Goal: Information Seeking & Learning: Check status

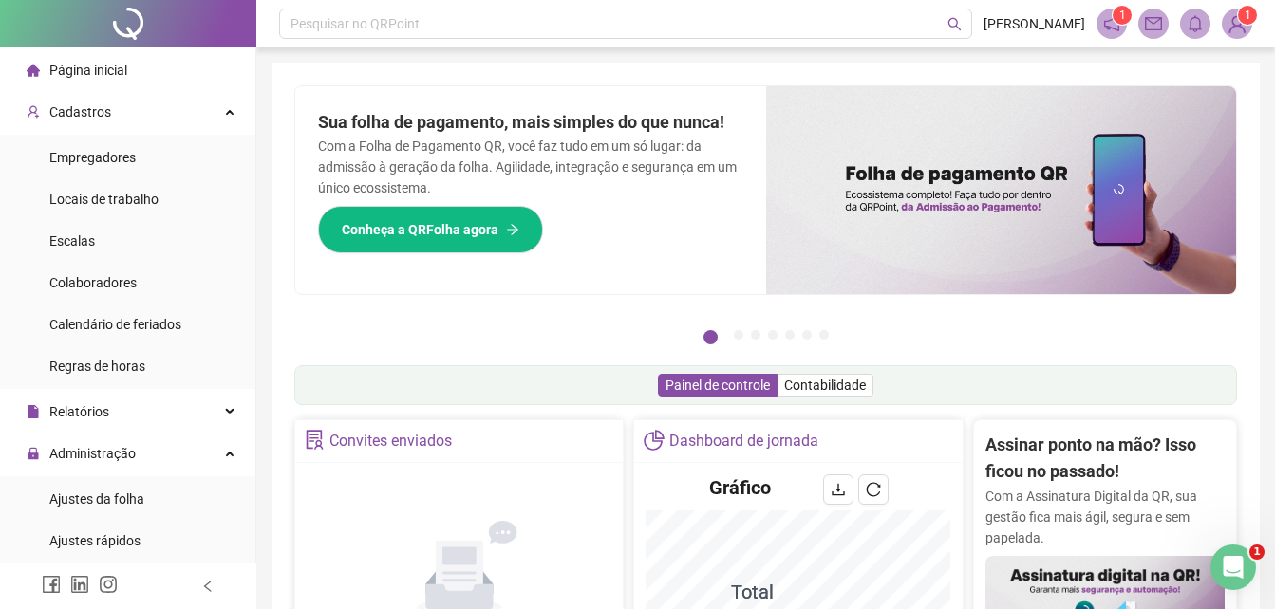
click at [168, 60] on li "Página inicial" at bounding box center [128, 70] width 248 height 38
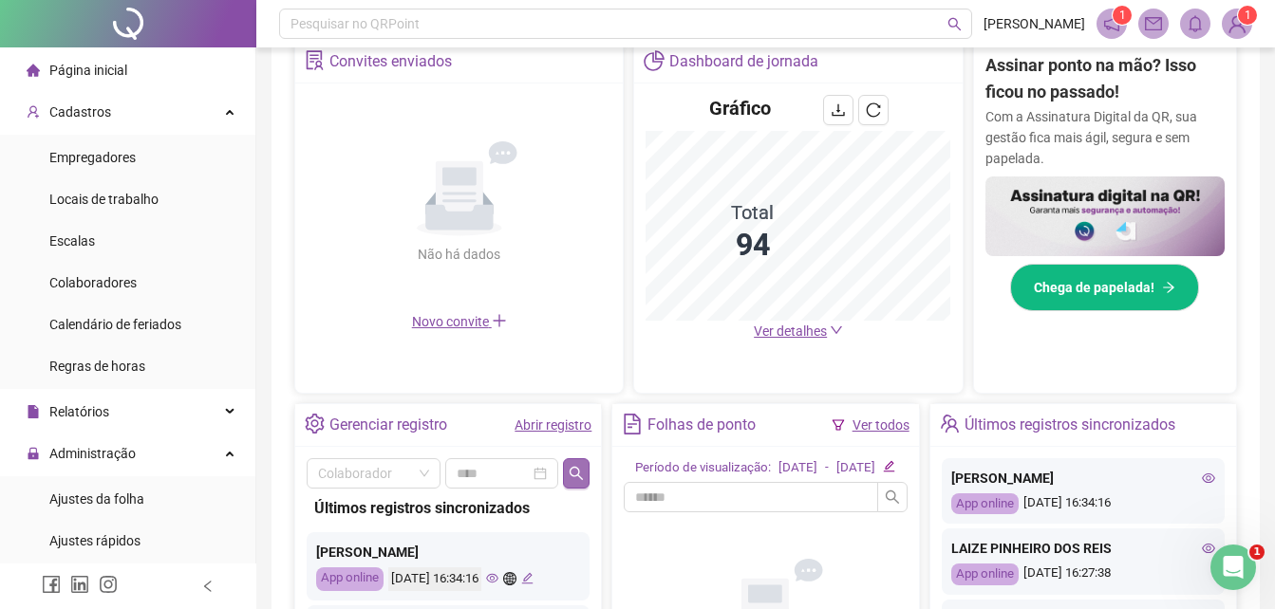
scroll to position [636, 0]
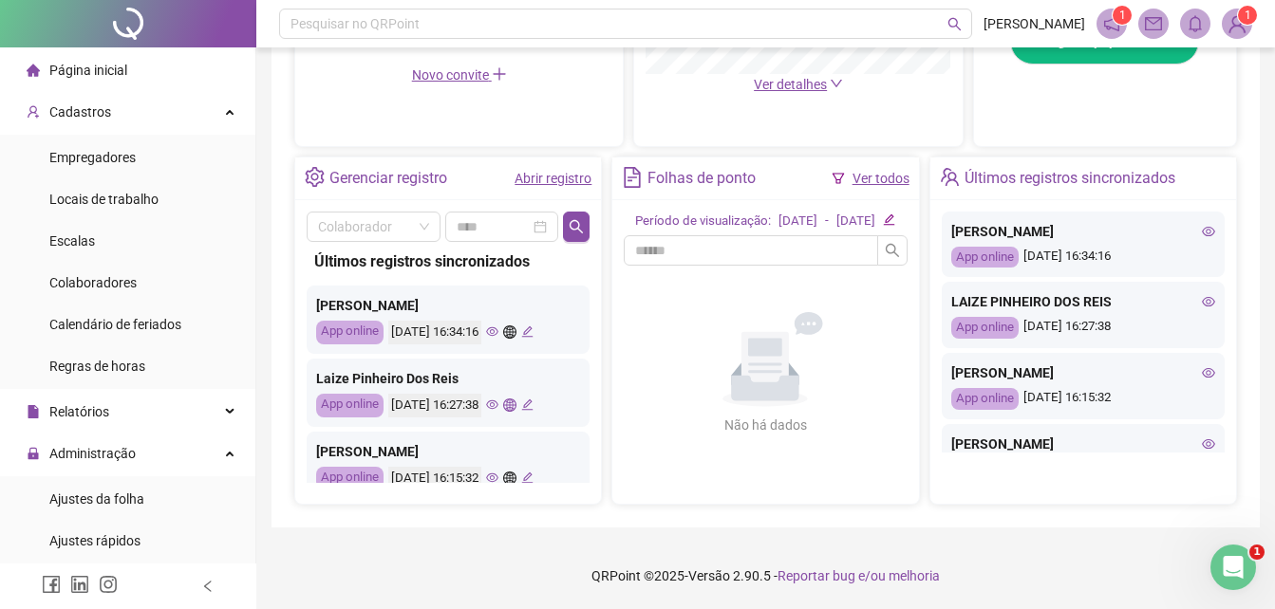
click at [498, 327] on icon "eye" at bounding box center [492, 331] width 12 height 9
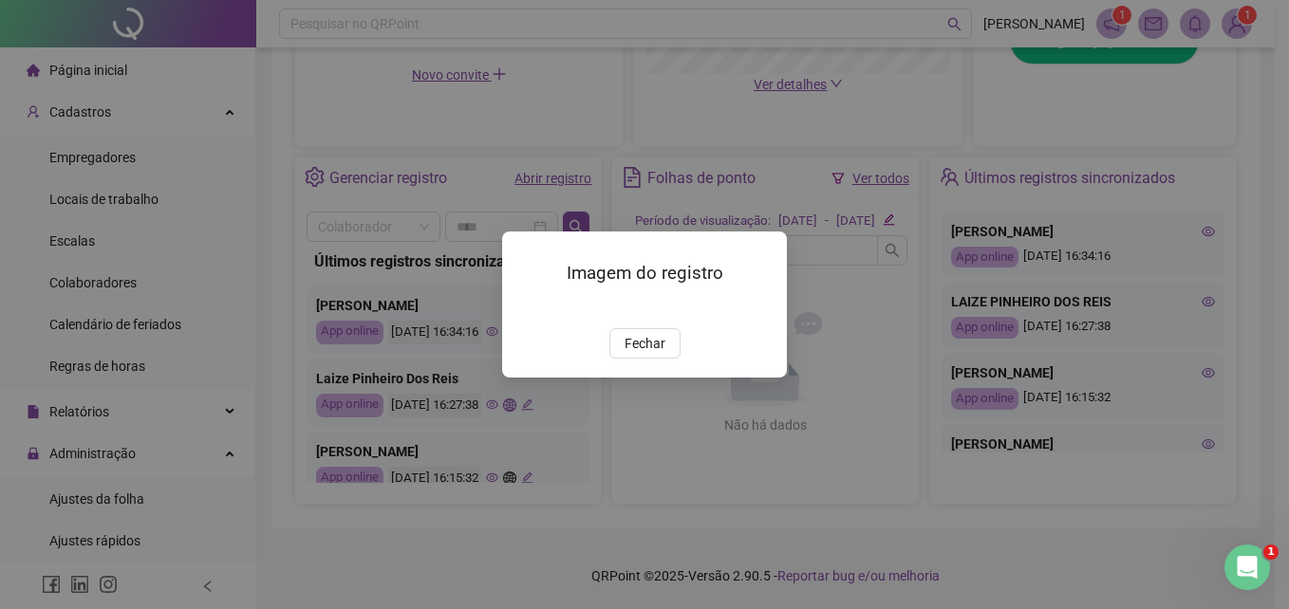
click at [525, 308] on img at bounding box center [525, 308] width 0 height 0
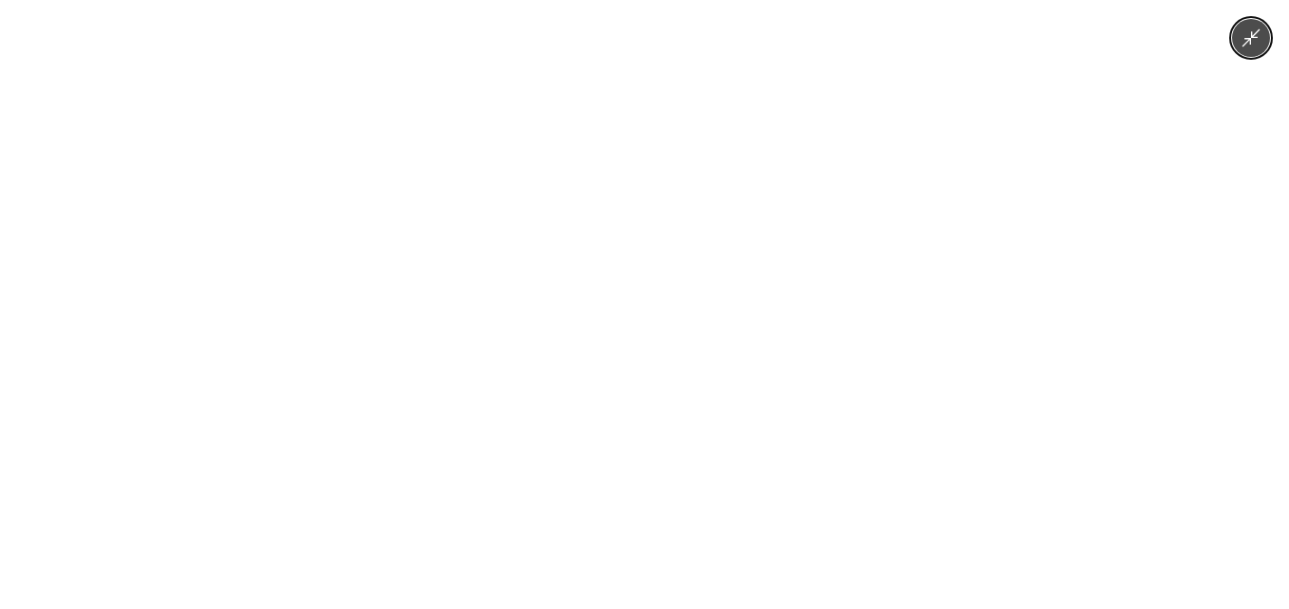
click at [906, 257] on div at bounding box center [644, 304] width 1289 height 609
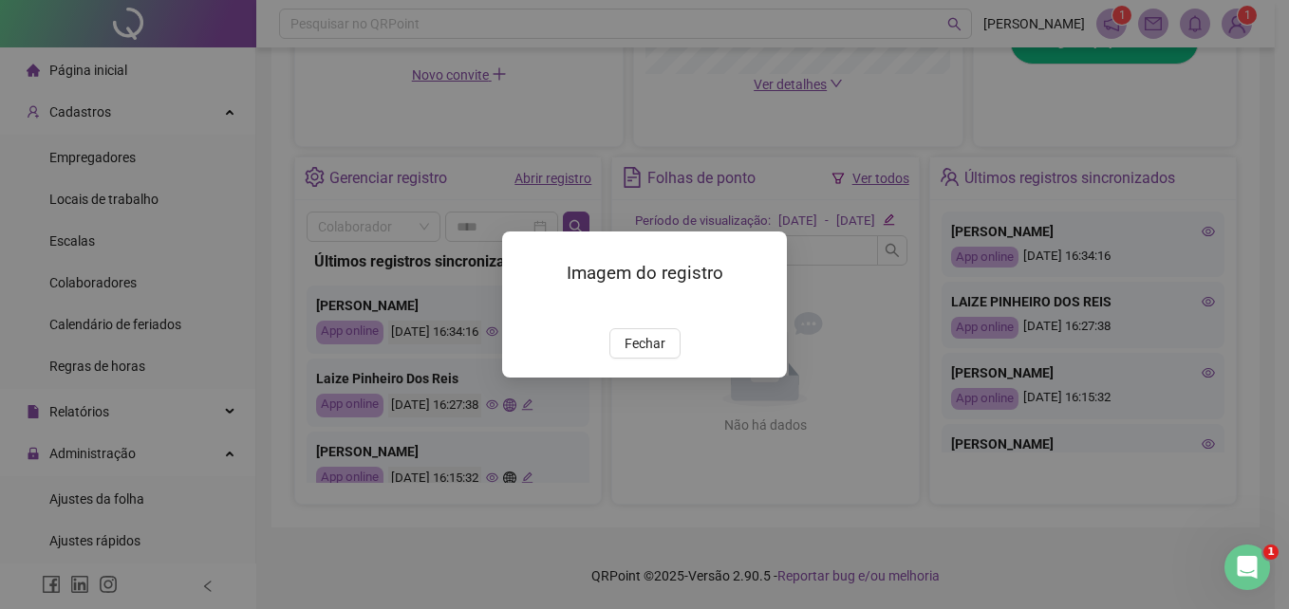
click at [637, 354] on span "Fechar" at bounding box center [645, 343] width 41 height 21
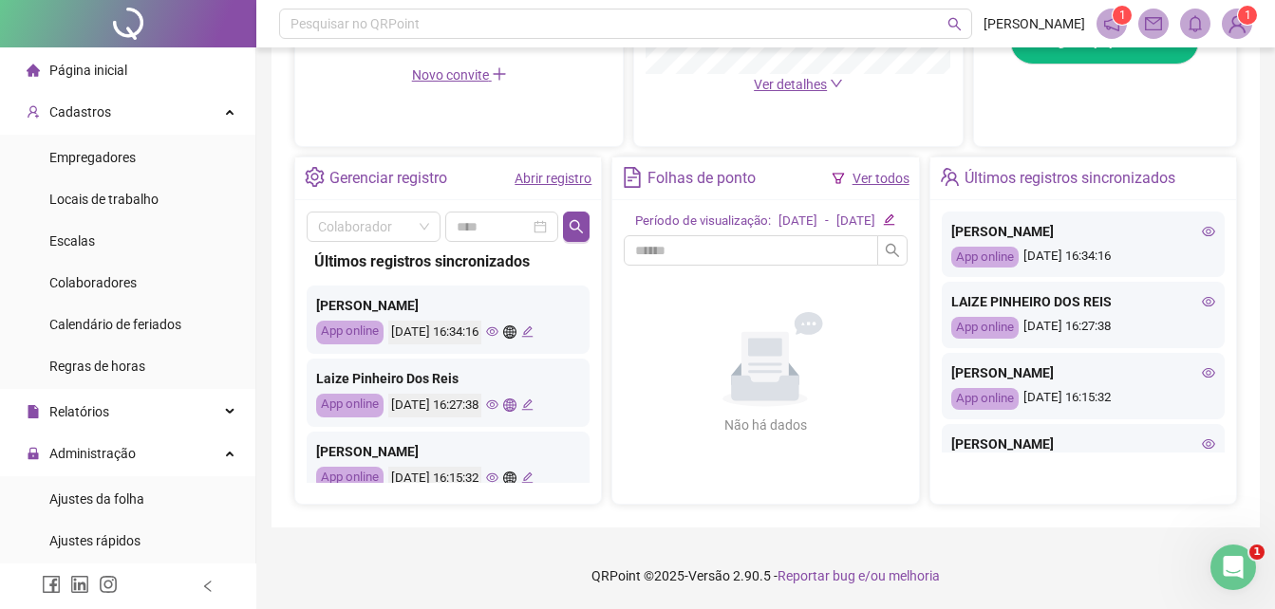
click at [498, 401] on icon "eye" at bounding box center [492, 405] width 12 height 9
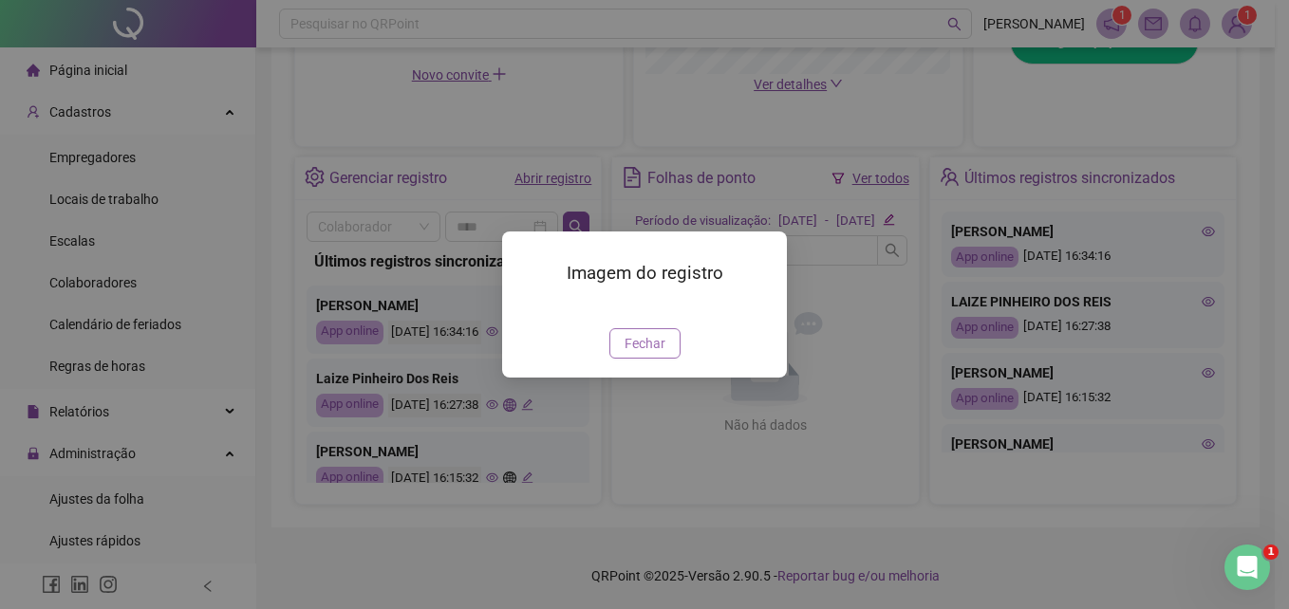
click at [671, 359] on button "Fechar" at bounding box center [644, 343] width 71 height 30
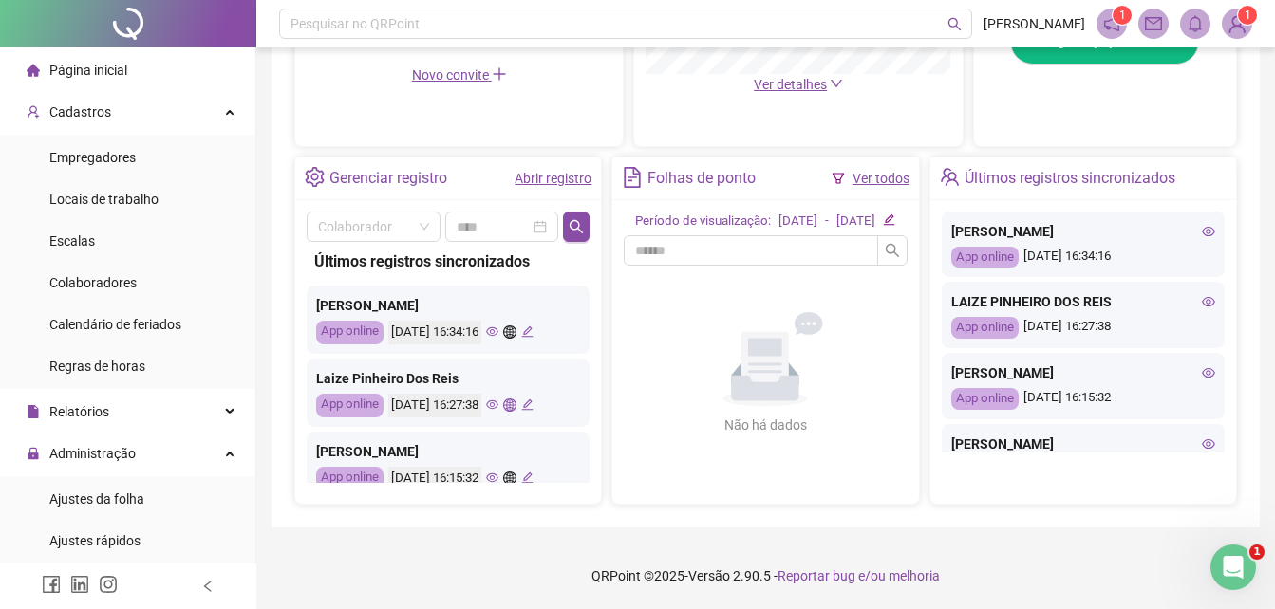
scroll to position [190, 0]
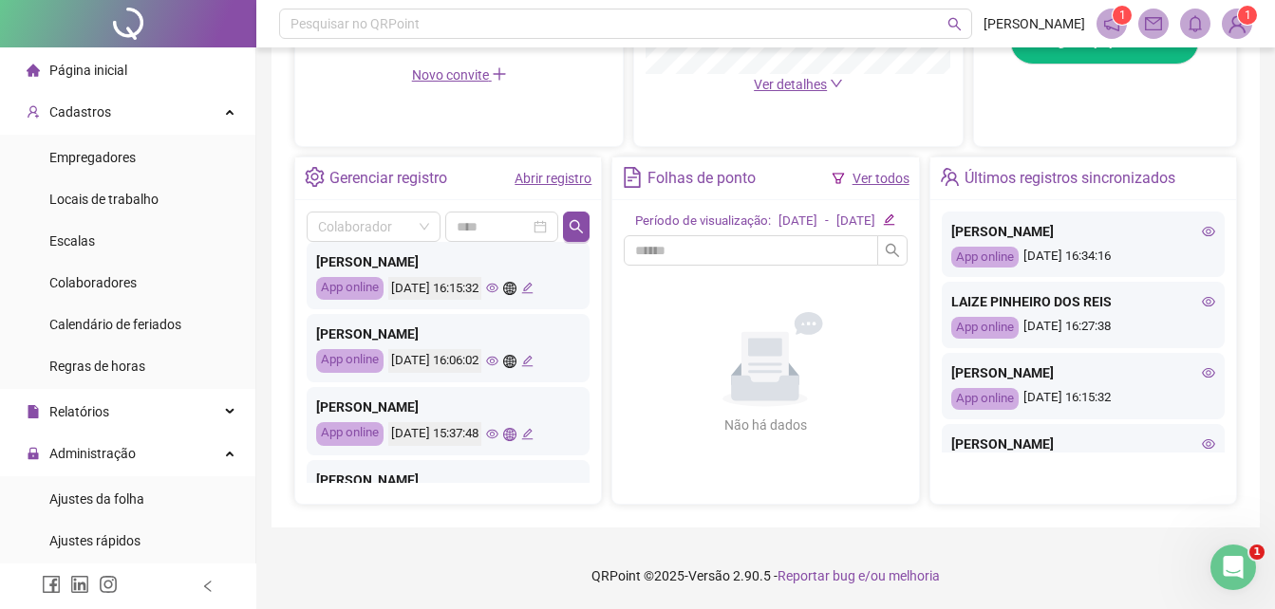
click at [498, 282] on icon "eye" at bounding box center [492, 288] width 12 height 12
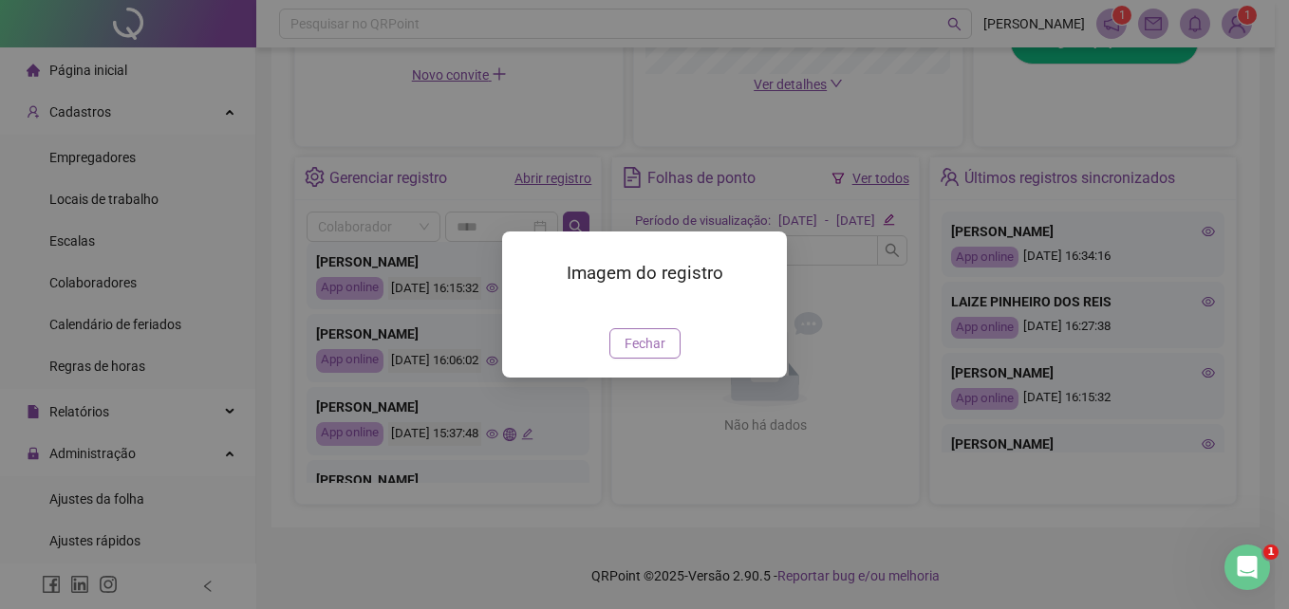
click at [652, 354] on span "Fechar" at bounding box center [645, 343] width 41 height 21
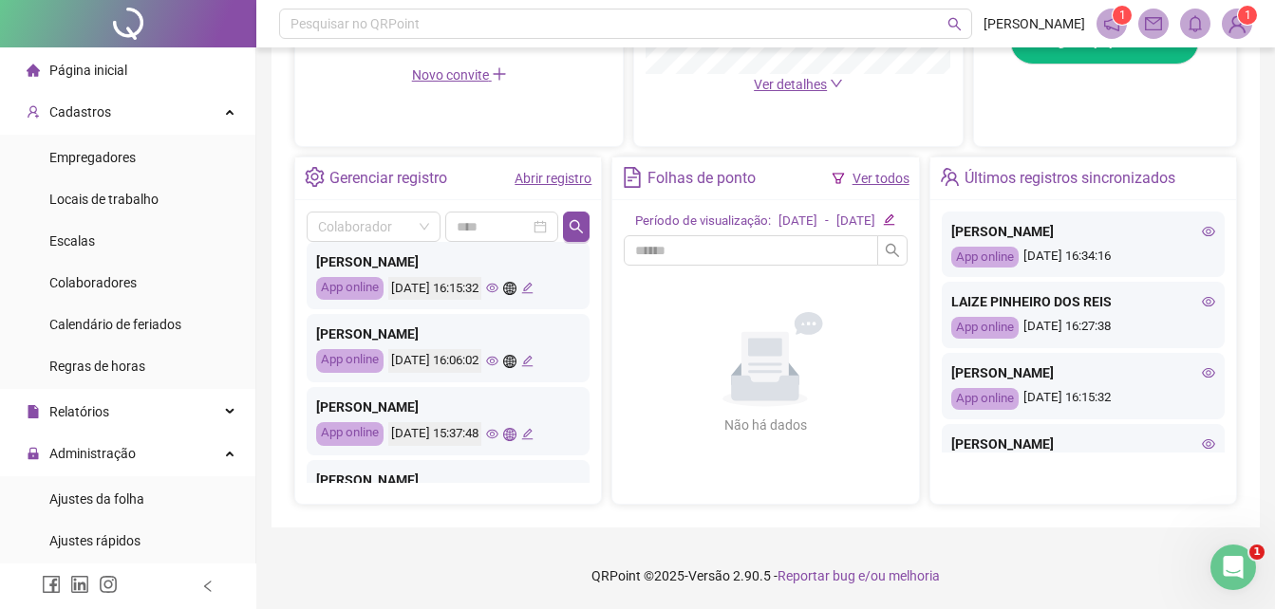
click at [498, 355] on icon "eye" at bounding box center [492, 361] width 12 height 12
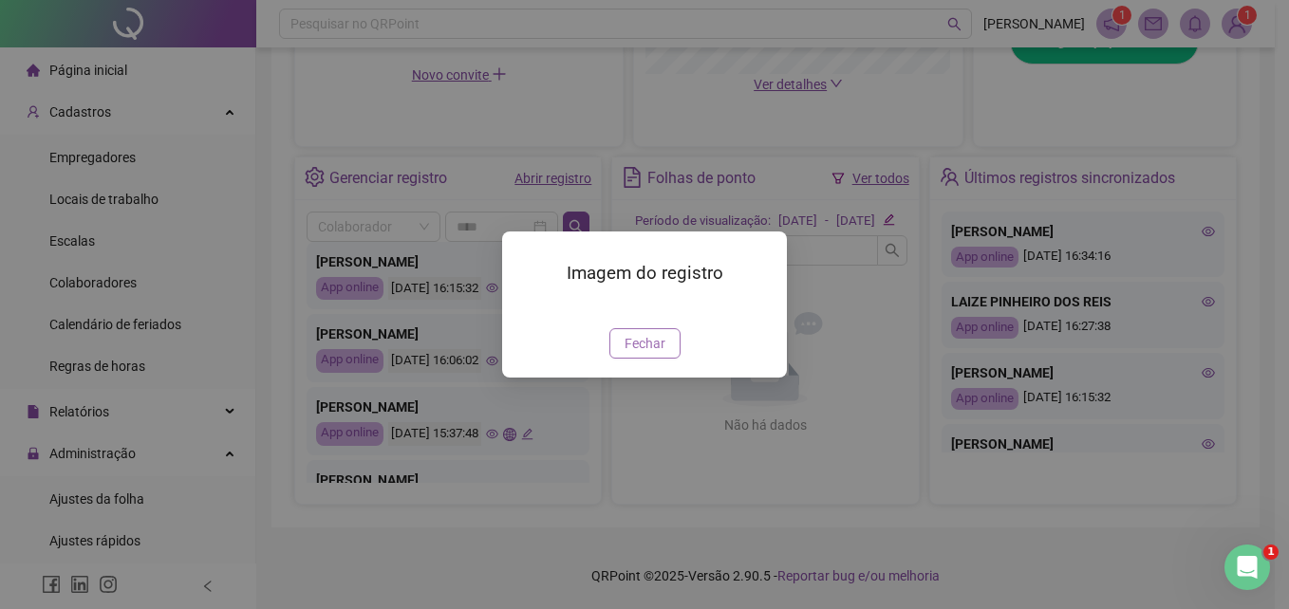
click at [652, 354] on span "Fechar" at bounding box center [645, 343] width 41 height 21
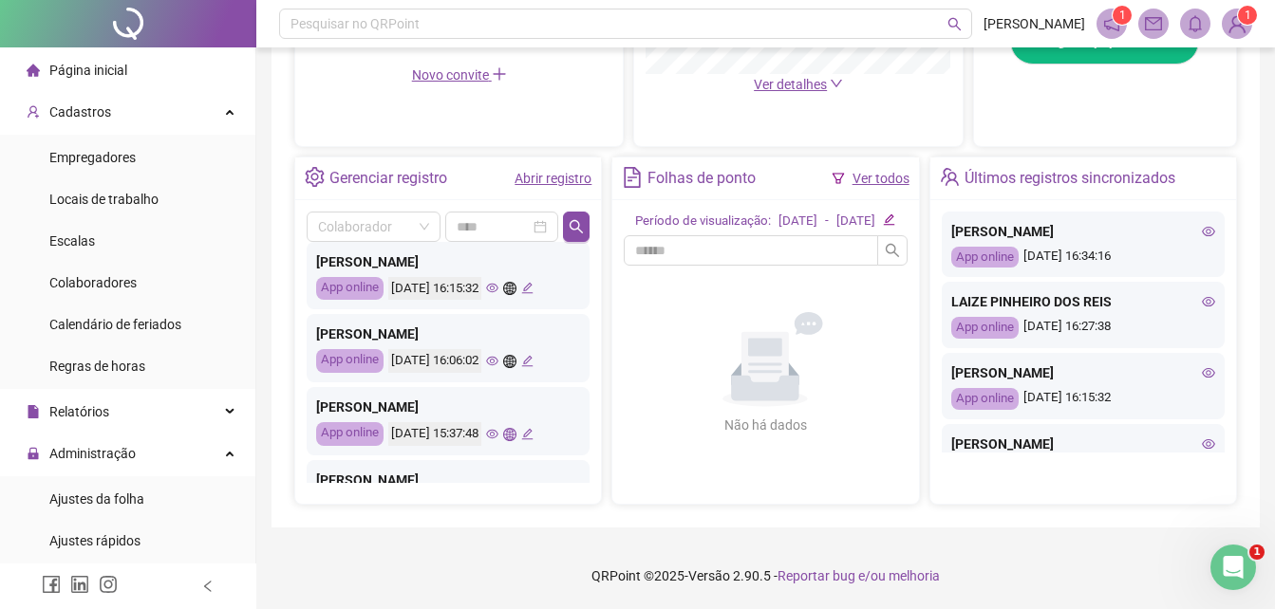
click at [498, 430] on icon "eye" at bounding box center [492, 434] width 12 height 9
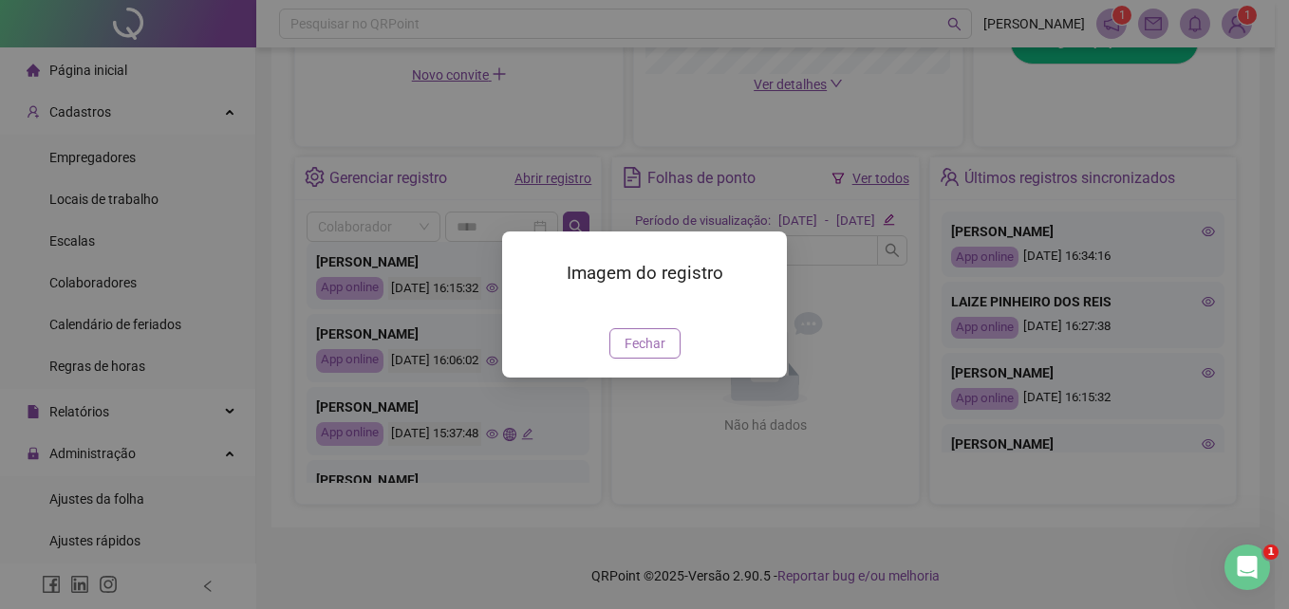
click at [638, 359] on button "Fechar" at bounding box center [644, 343] width 71 height 30
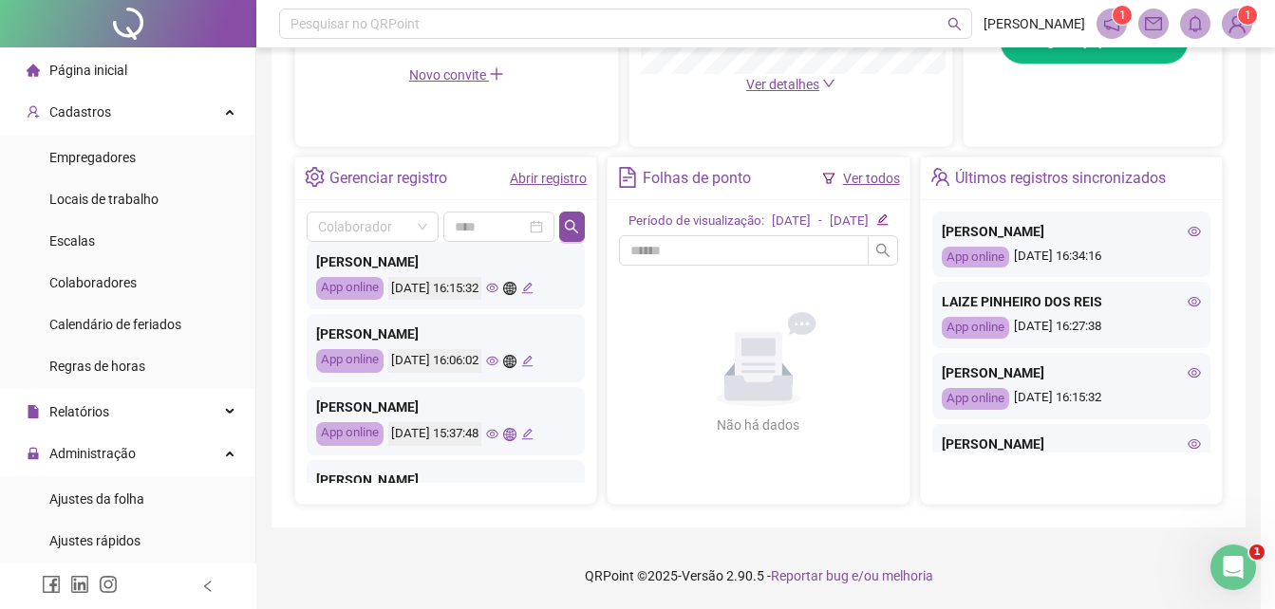
scroll to position [380, 0]
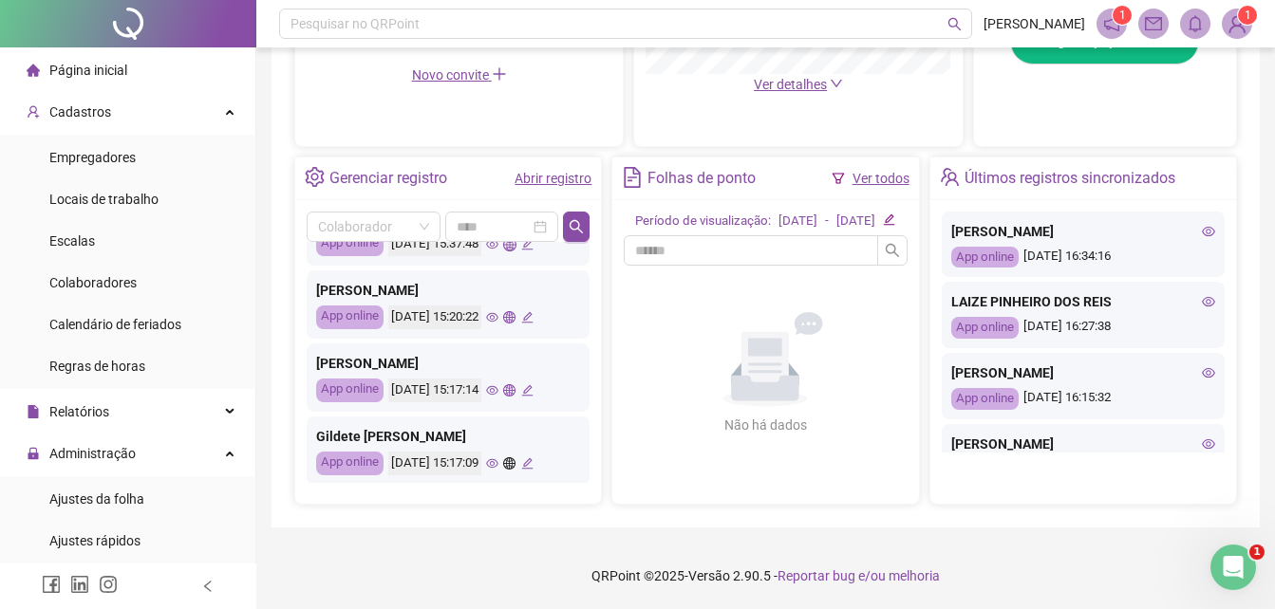
click at [518, 417] on div "Gildete [PERSON_NAME] App online [DATE] 15:17:09" at bounding box center [448, 451] width 283 height 68
click at [498, 311] on icon "eye" at bounding box center [492, 317] width 12 height 12
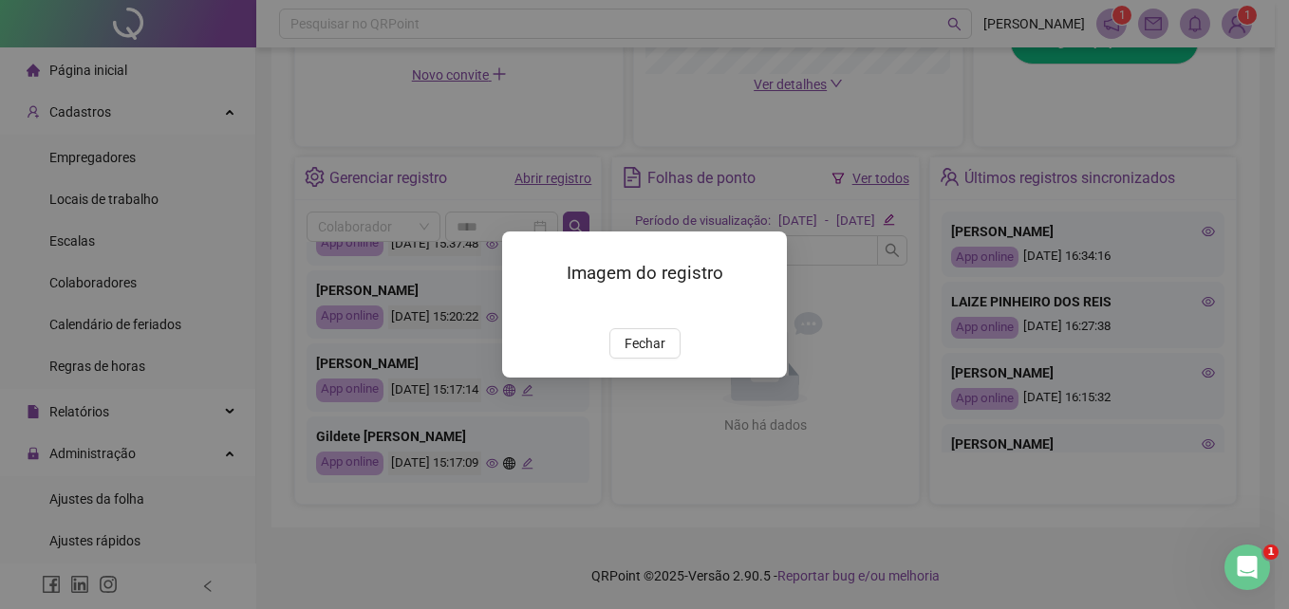
click at [658, 359] on button "Fechar" at bounding box center [644, 343] width 71 height 30
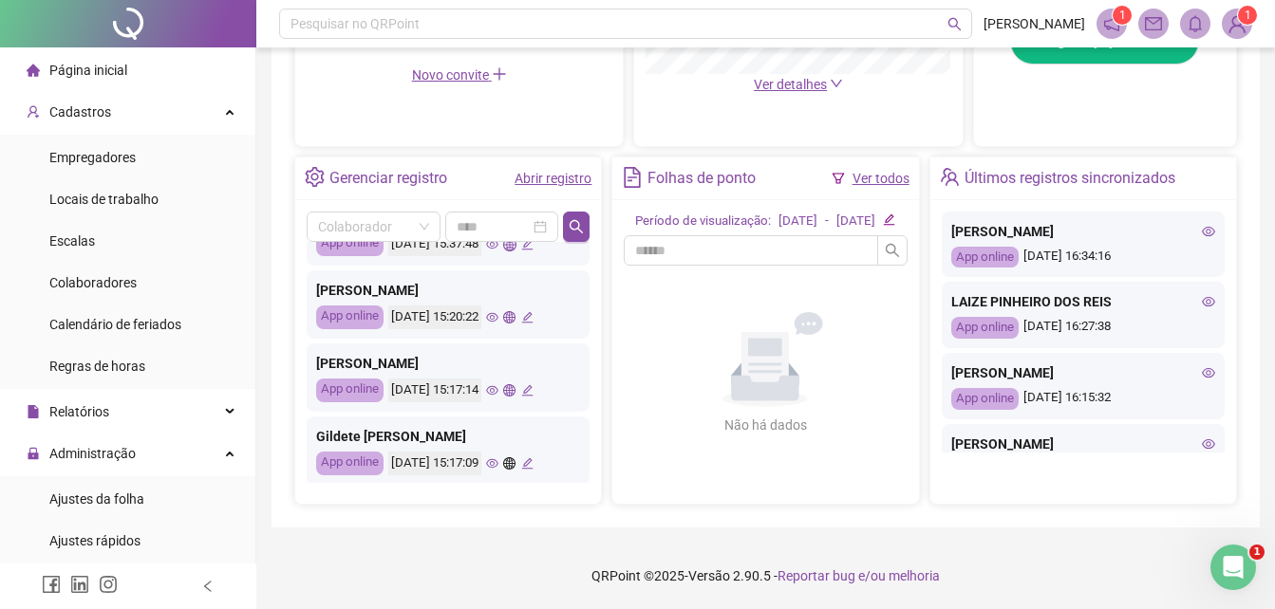
click at [498, 384] on icon "eye" at bounding box center [492, 390] width 12 height 12
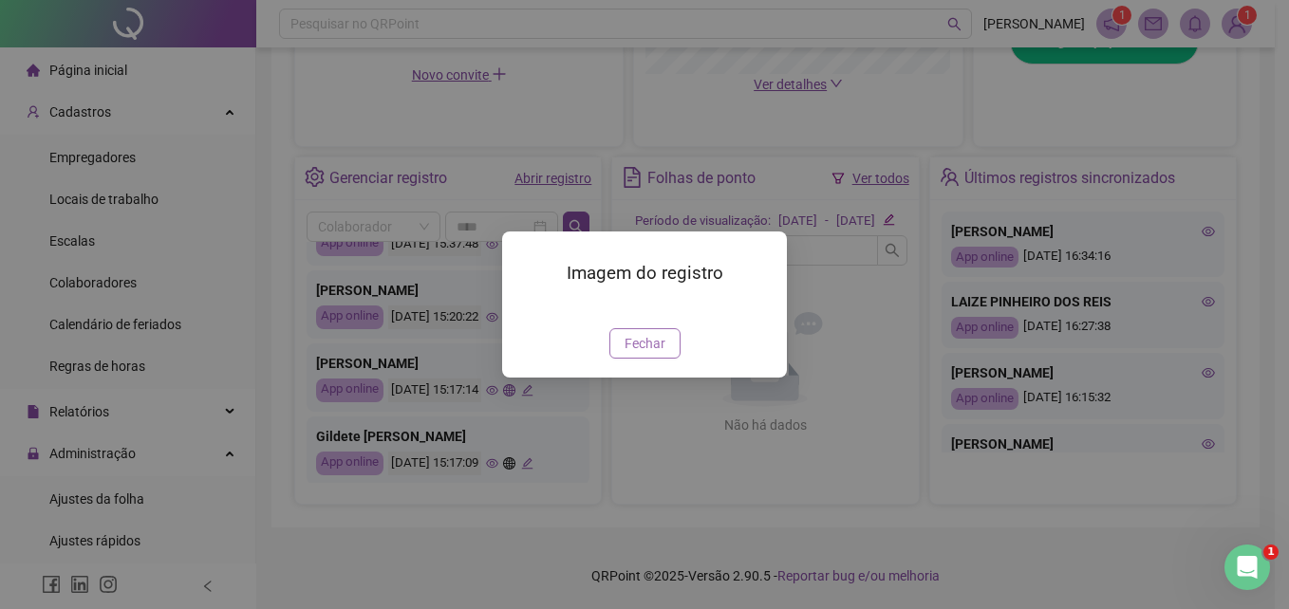
click at [637, 354] on span "Fechar" at bounding box center [645, 343] width 41 height 21
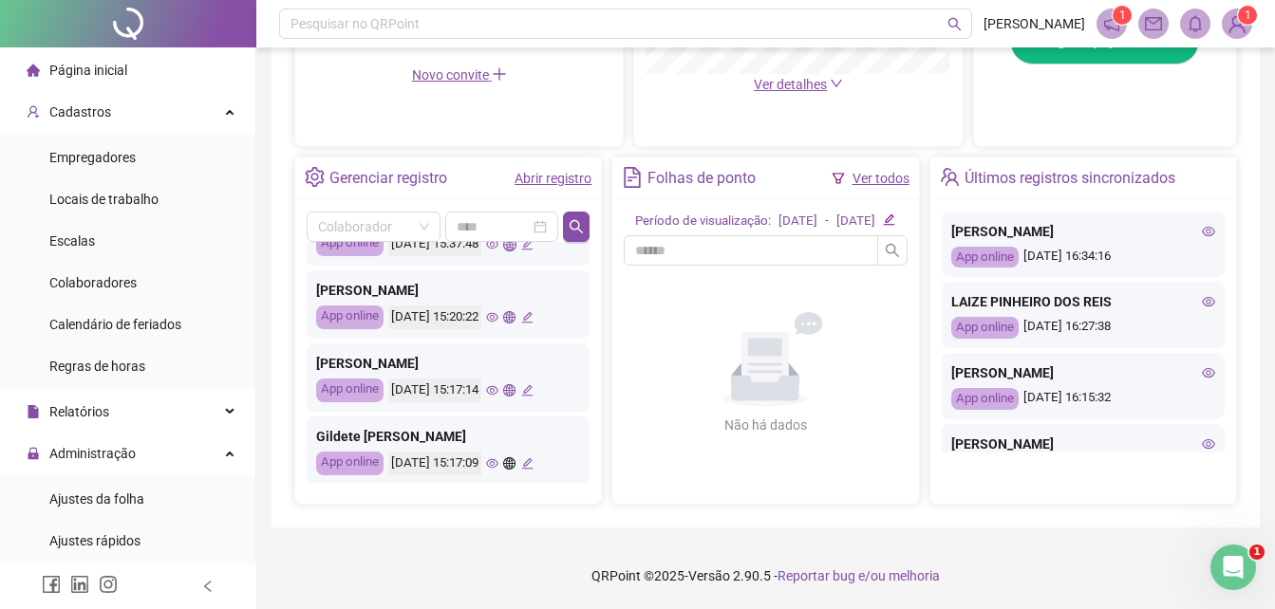
scroll to position [569, 0]
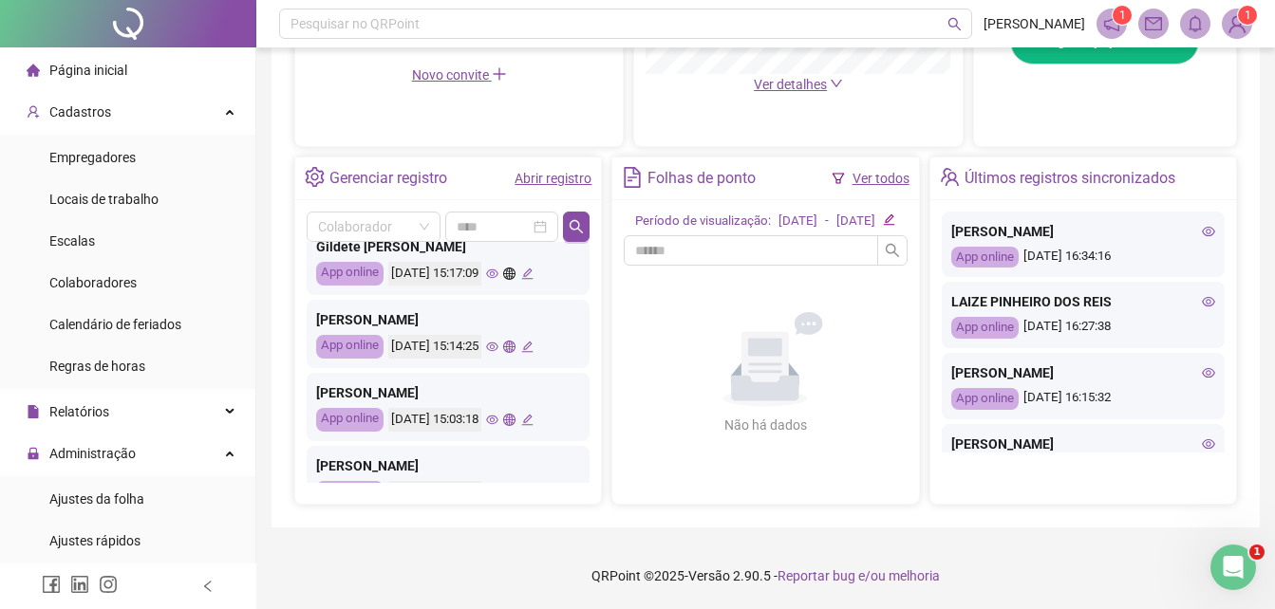
click at [514, 361] on div "Últimos registros sincronizados [PERSON_NAME] Fior App online [DATE] 16:34:16 […" at bounding box center [448, 362] width 283 height 241
drag, startPoint x: 514, startPoint y: 360, endPoint x: 491, endPoint y: 293, distance: 70.5
click at [491, 300] on div "[PERSON_NAME] App online [DATE] 15:14:25" at bounding box center [448, 334] width 283 height 68
click at [498, 268] on icon "eye" at bounding box center [492, 274] width 12 height 12
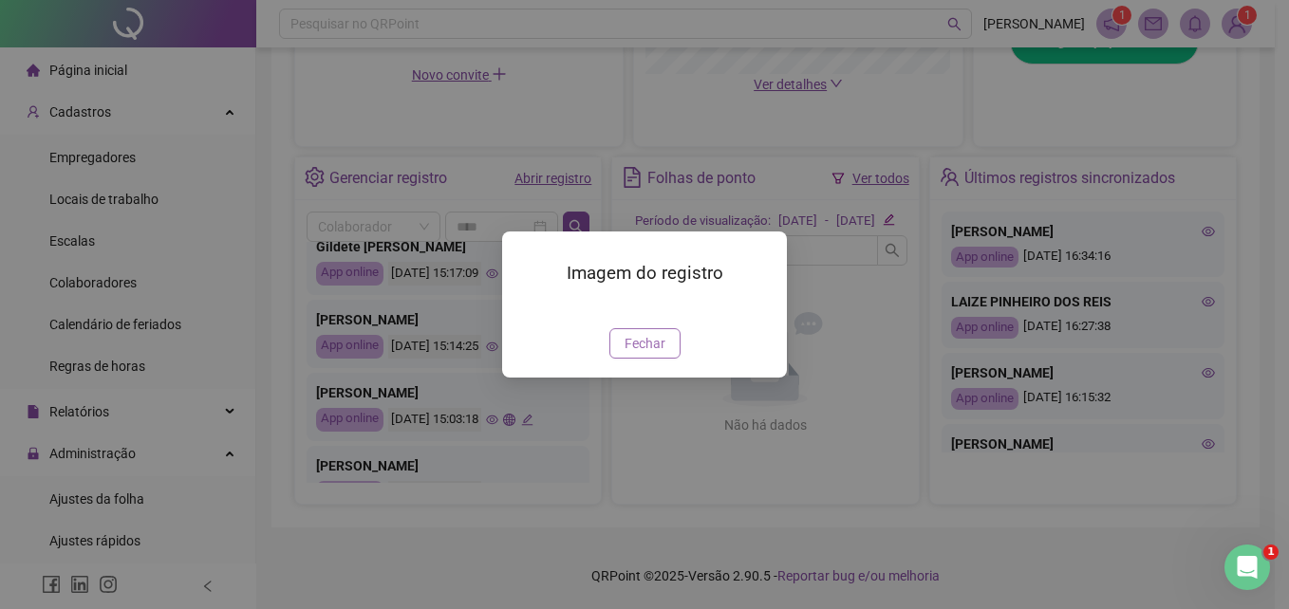
click at [660, 354] on span "Fechar" at bounding box center [645, 343] width 41 height 21
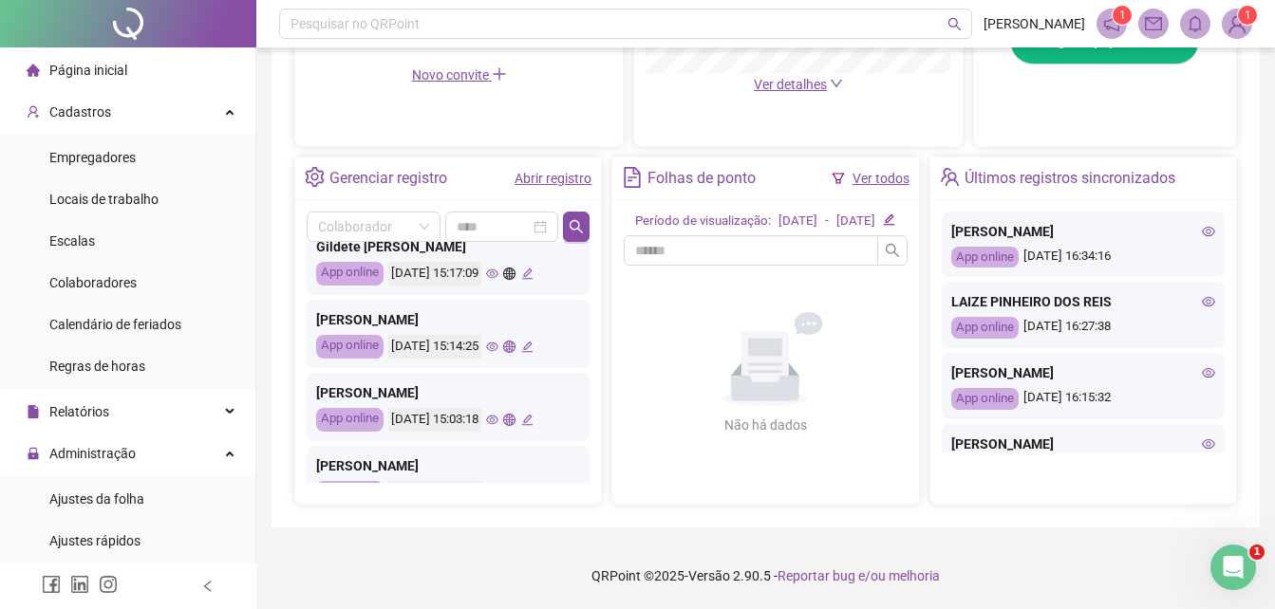
click at [498, 341] on icon "eye" at bounding box center [492, 347] width 12 height 12
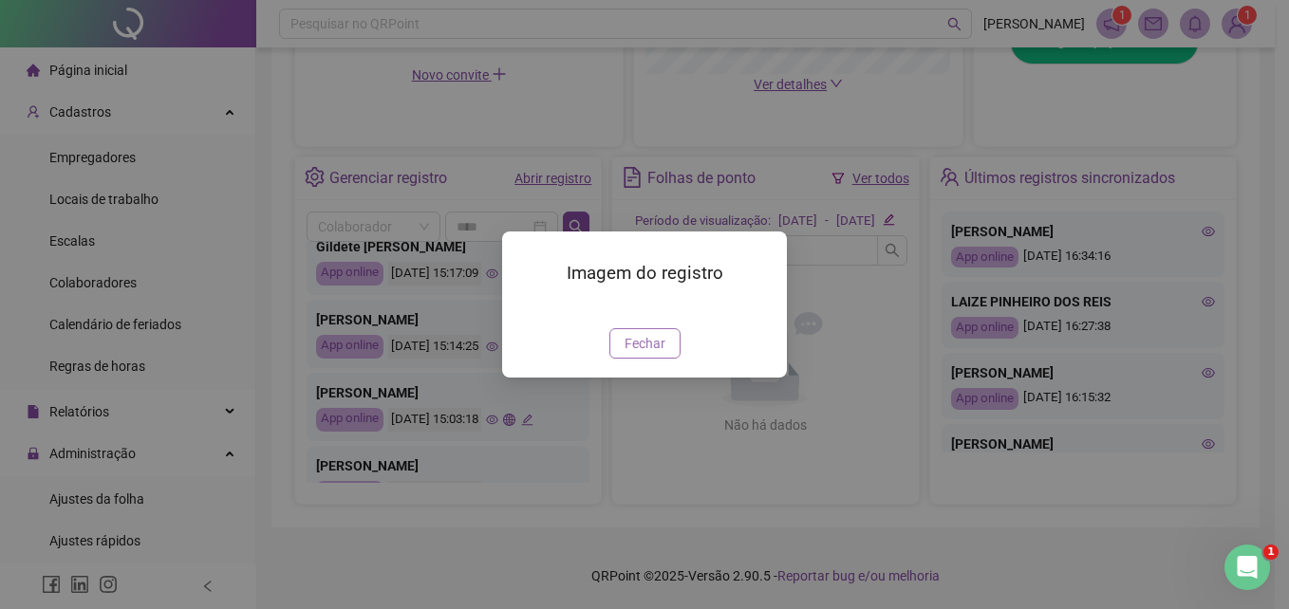
click at [642, 354] on span "Fechar" at bounding box center [645, 343] width 41 height 21
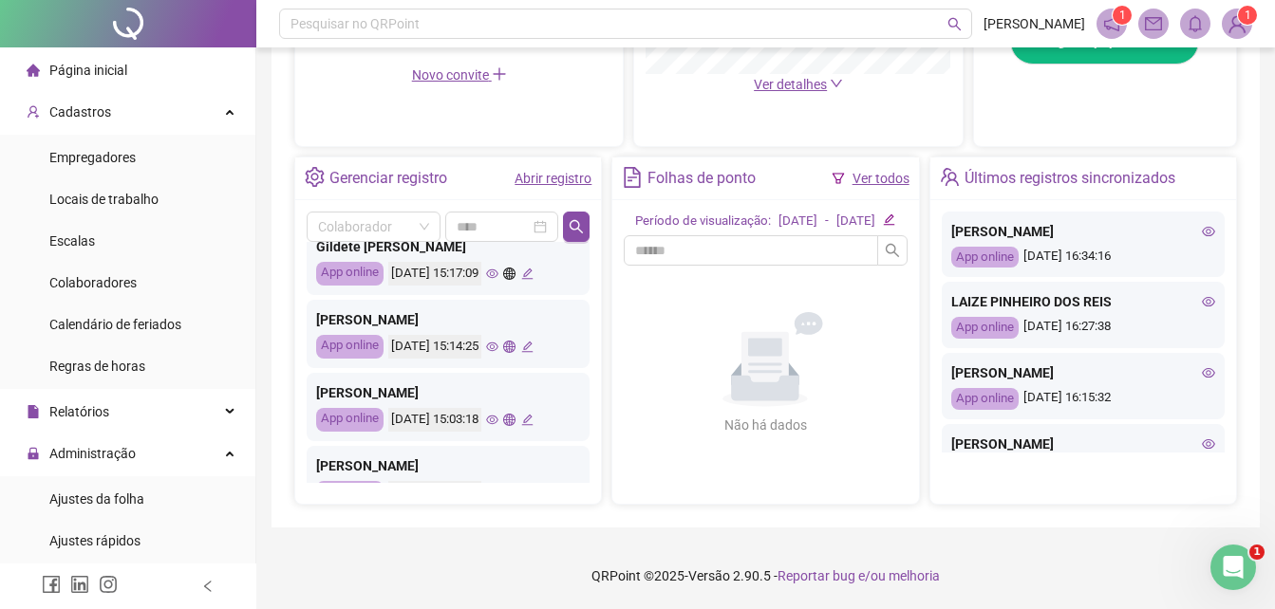
click at [498, 414] on icon "eye" at bounding box center [492, 420] width 12 height 12
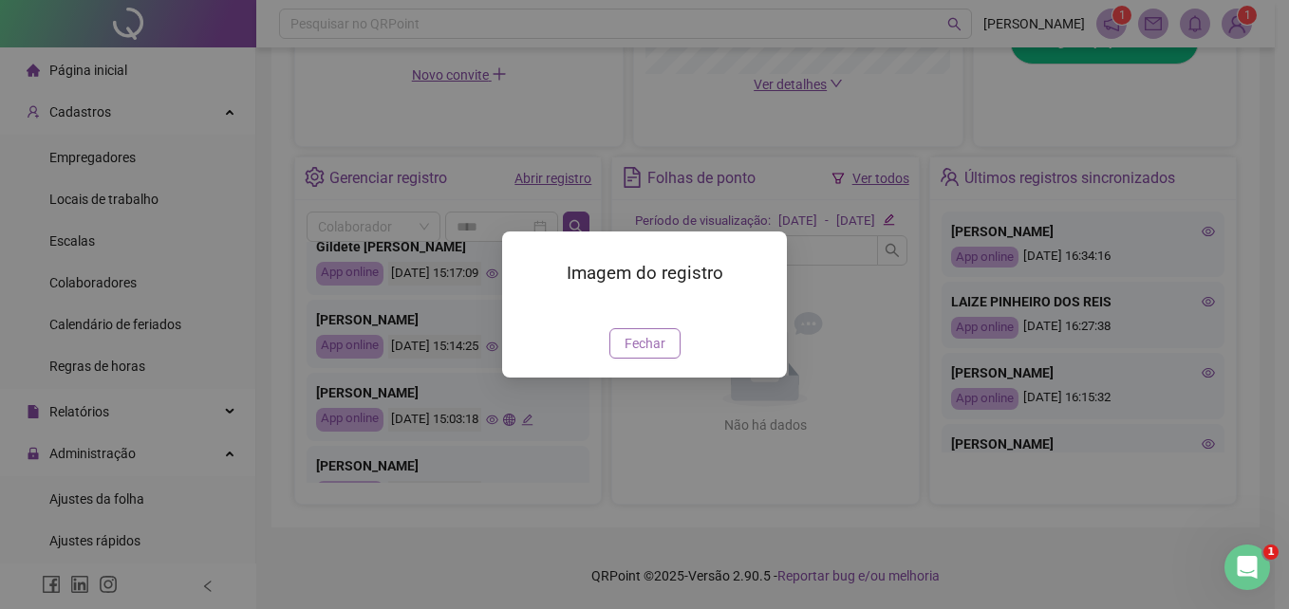
click at [645, 354] on span "Fechar" at bounding box center [645, 343] width 41 height 21
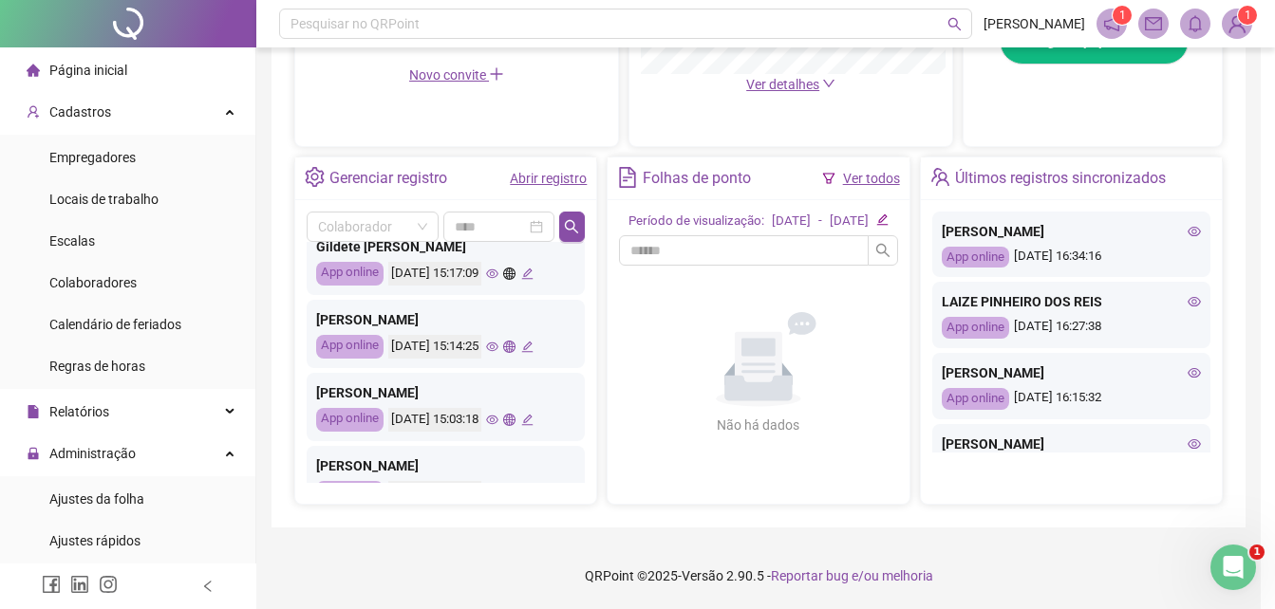
scroll to position [759, 0]
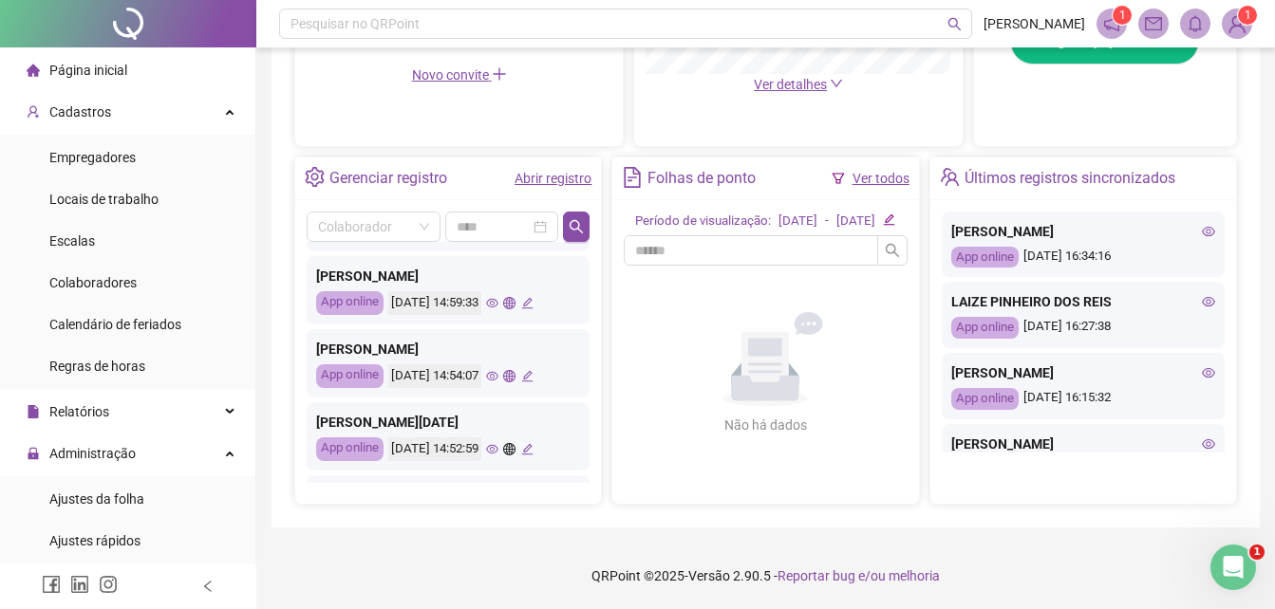
click at [498, 299] on icon "eye" at bounding box center [492, 303] width 12 height 9
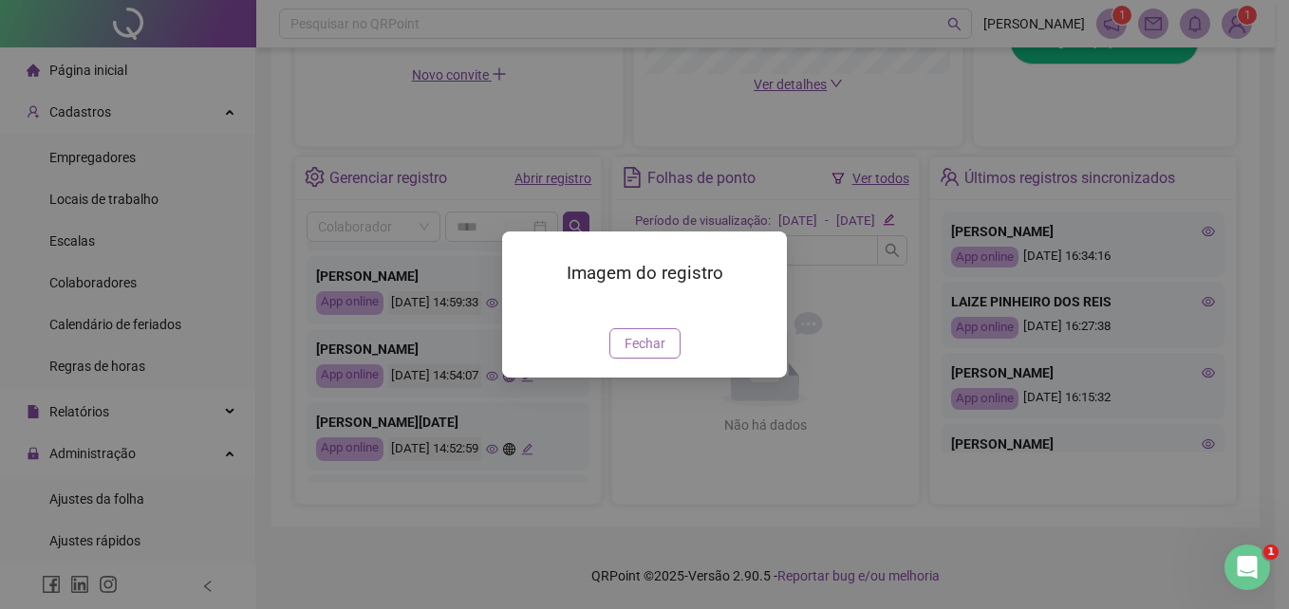
click at [642, 354] on span "Fechar" at bounding box center [645, 343] width 41 height 21
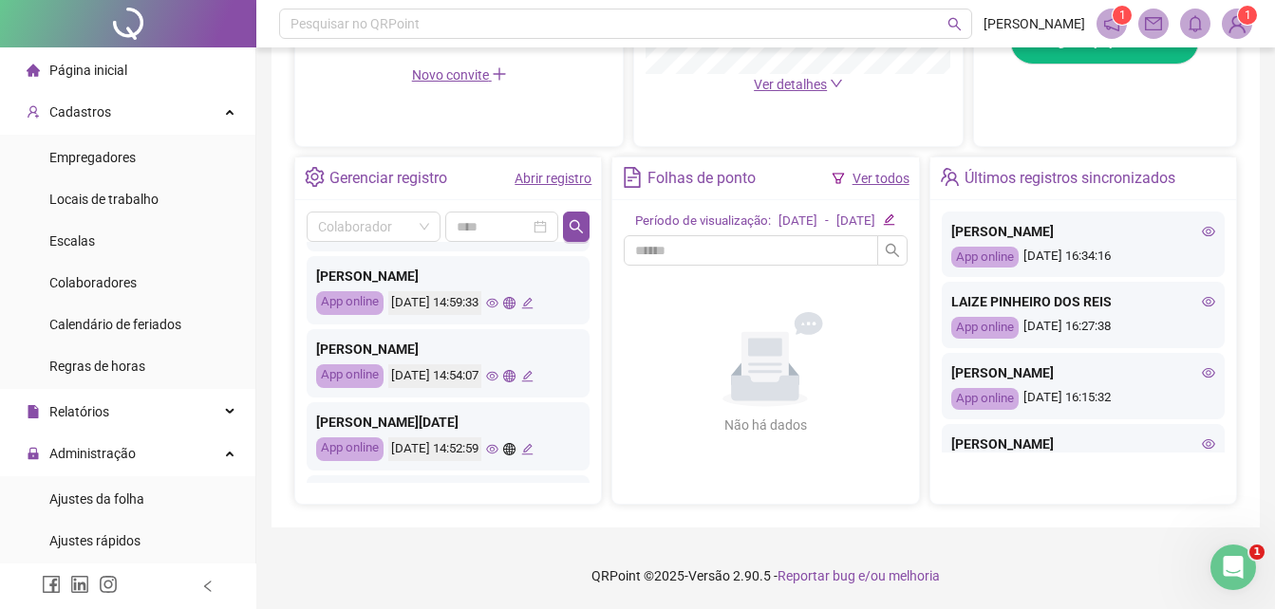
click at [498, 370] on icon "eye" at bounding box center [492, 376] width 12 height 12
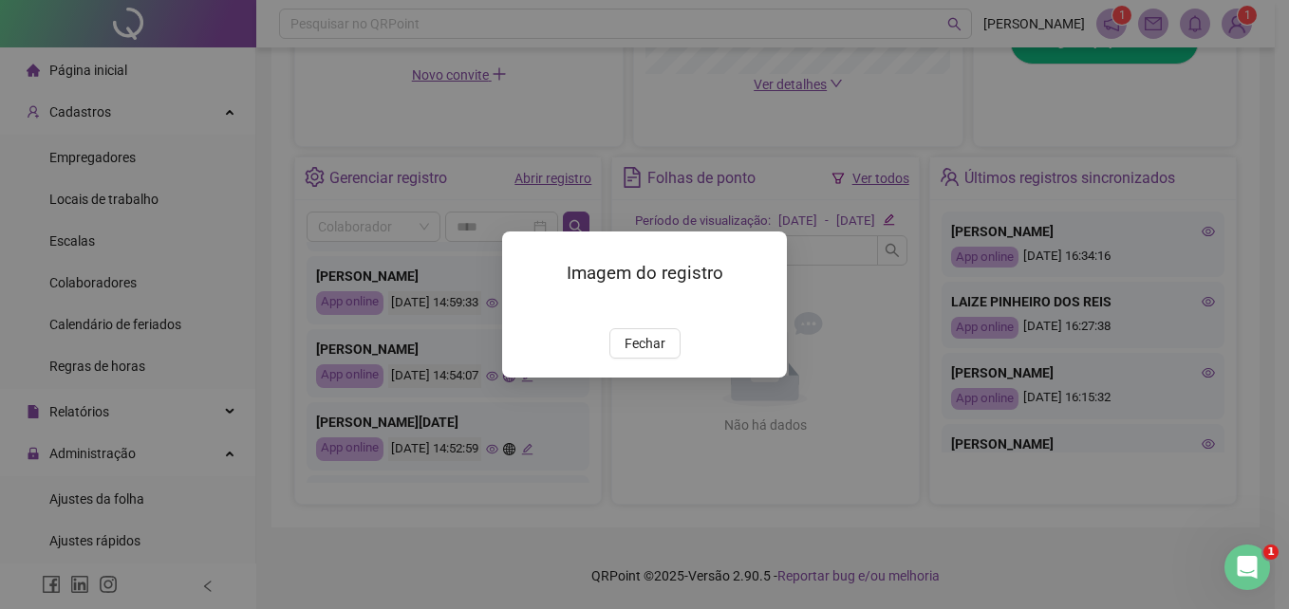
click at [637, 377] on div "Imagem do registro Fechar" at bounding box center [644, 304] width 285 height 145
click at [643, 354] on span "Fechar" at bounding box center [645, 343] width 41 height 21
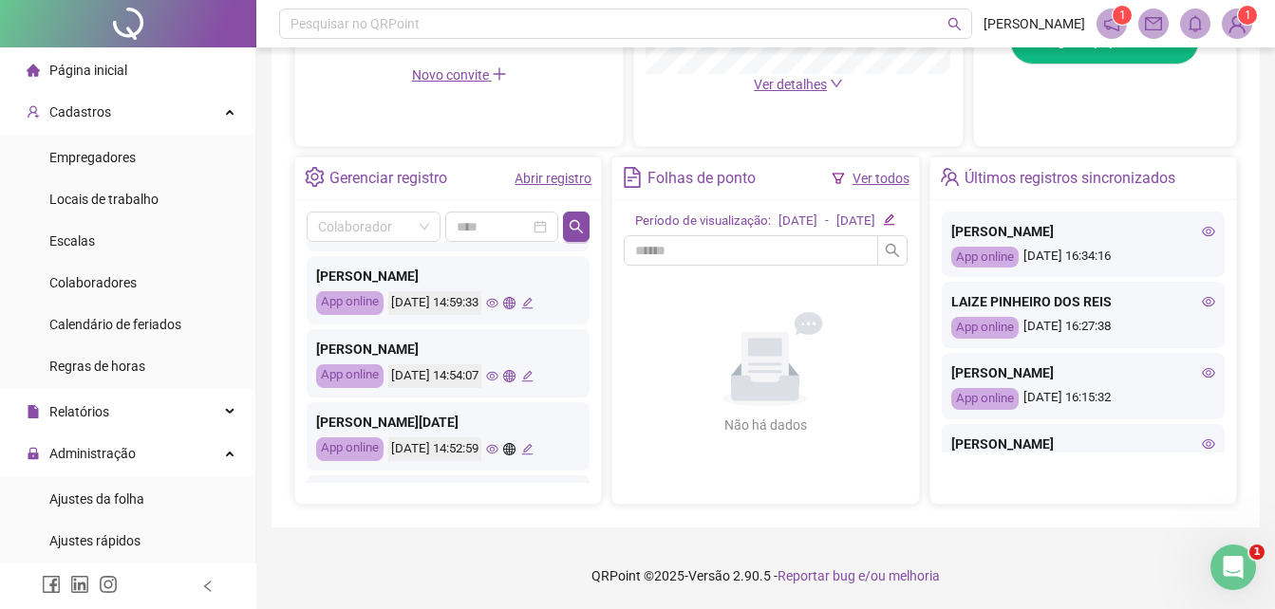
click at [498, 445] on icon "eye" at bounding box center [492, 449] width 12 height 9
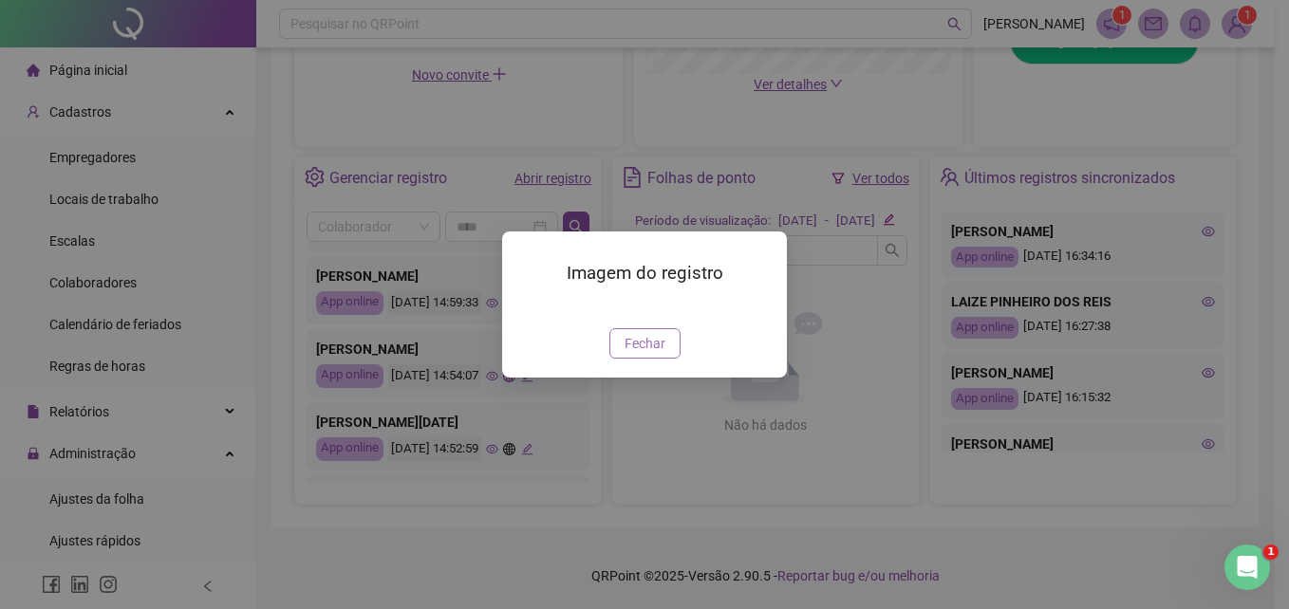
click at [651, 354] on span "Fechar" at bounding box center [645, 343] width 41 height 21
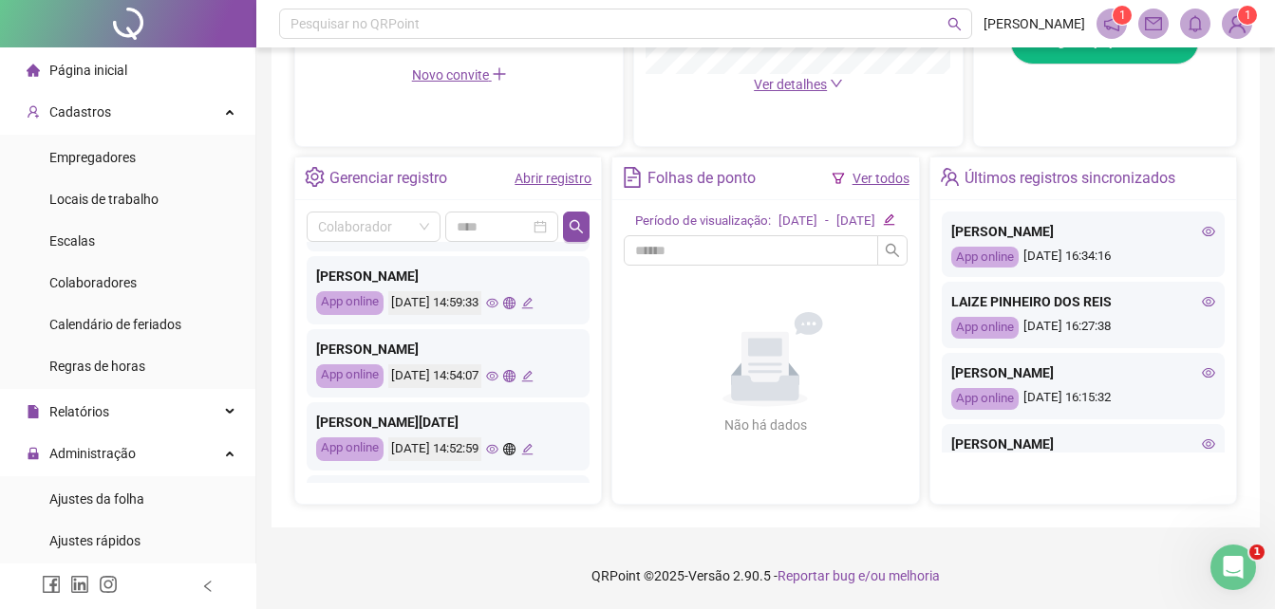
scroll to position [915, 0]
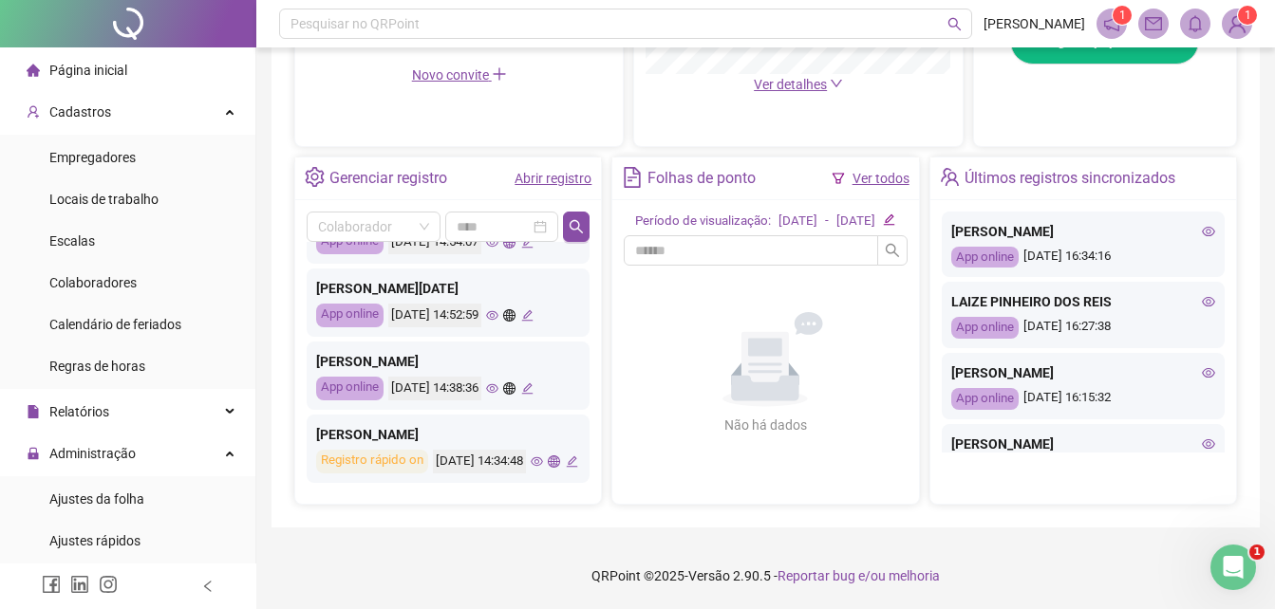
click at [531, 457] on icon "eye" at bounding box center [537, 462] width 12 height 12
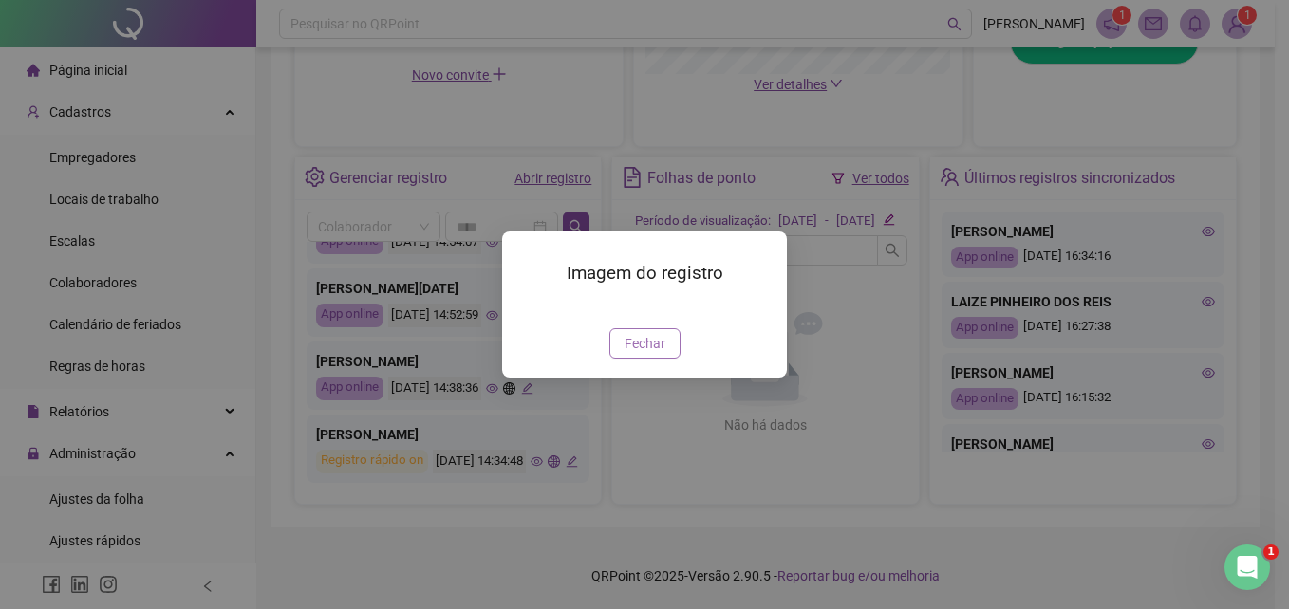
click at [655, 354] on span "Fechar" at bounding box center [645, 343] width 41 height 21
